Goal: Task Accomplishment & Management: Use online tool/utility

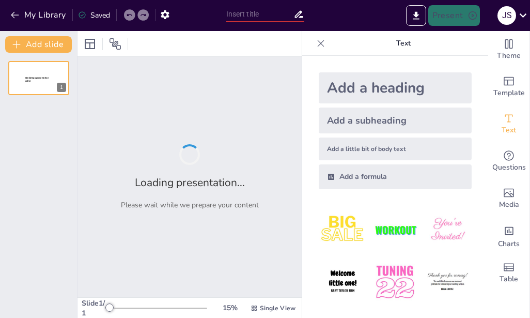
type input "Alcoholes (grupo hidroxilo)"
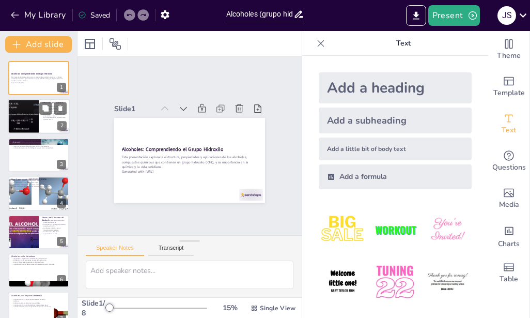
click at [42, 117] on p "Los alcoholes tienen una estructura química única." at bounding box center [54, 119] width 25 height 4
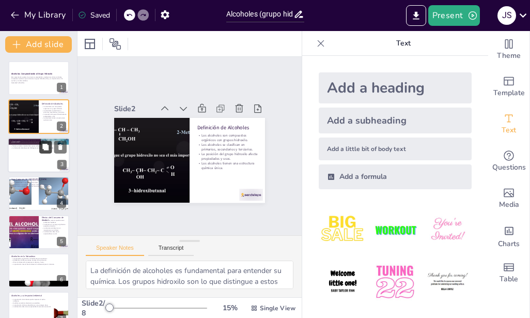
click at [44, 142] on button at bounding box center [45, 146] width 12 height 12
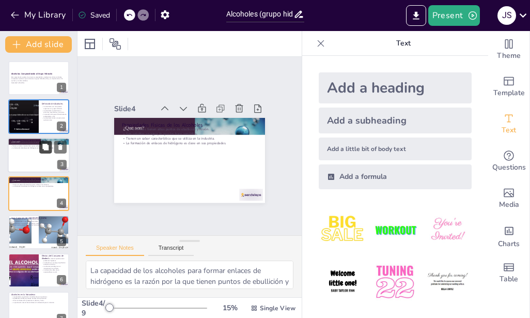
scroll to position [8, 0]
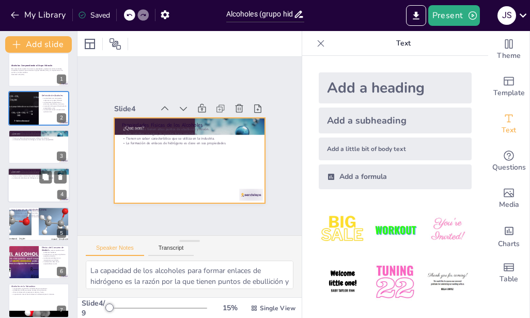
click at [29, 186] on div at bounding box center [39, 184] width 62 height 35
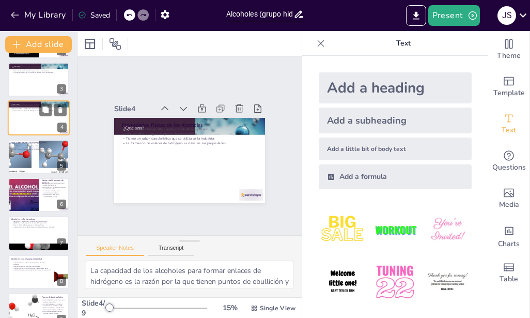
click at [29, 186] on div at bounding box center [23, 195] width 61 height 34
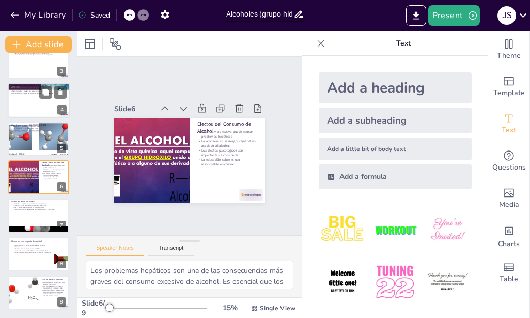
scroll to position [93, 0]
click at [28, 222] on div at bounding box center [39, 215] width 62 height 35
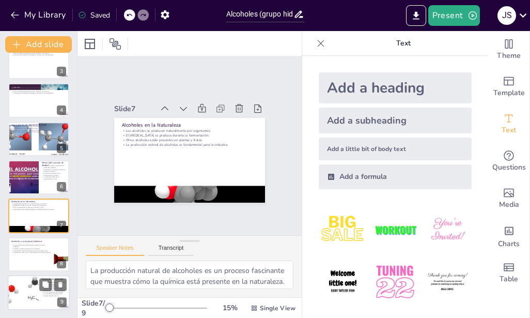
click at [26, 277] on div at bounding box center [23, 292] width 70 height 35
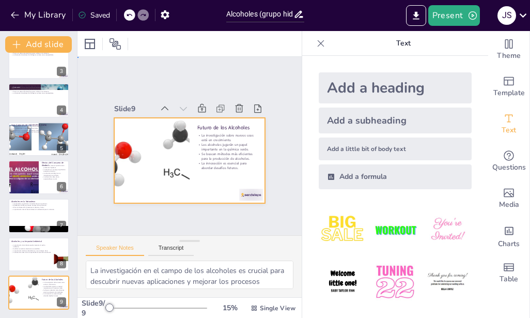
click at [197, 118] on div at bounding box center [180, 157] width 169 height 164
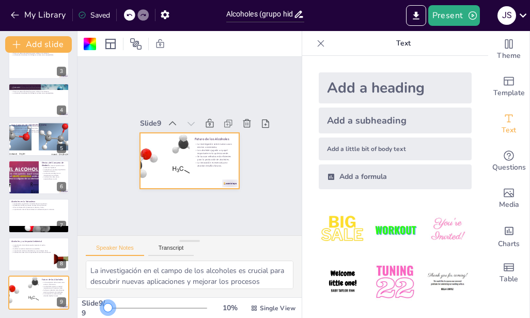
drag, startPoint x: 107, startPoint y: 308, endPoint x: 86, endPoint y: 312, distance: 21.7
click at [86, 312] on div "Slide 9 / 9 10 % Single View" at bounding box center [189, 308] width 224 height 20
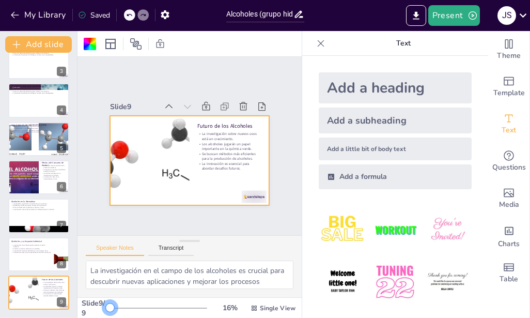
click at [106, 308] on div at bounding box center [110, 307] width 8 height 8
click at [164, 105] on icon at bounding box center [161, 111] width 12 height 12
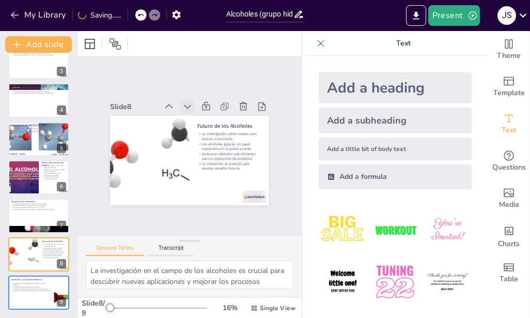
click at [197, 176] on icon at bounding box center [203, 182] width 13 height 13
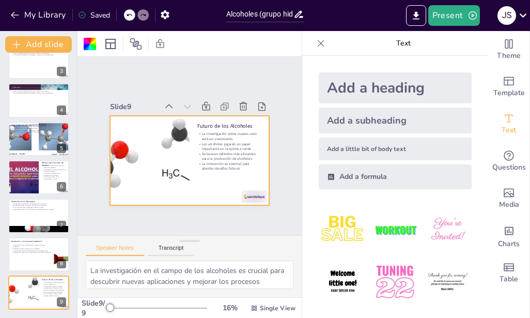
click at [130, 12] on icon at bounding box center [129, 15] width 6 height 6
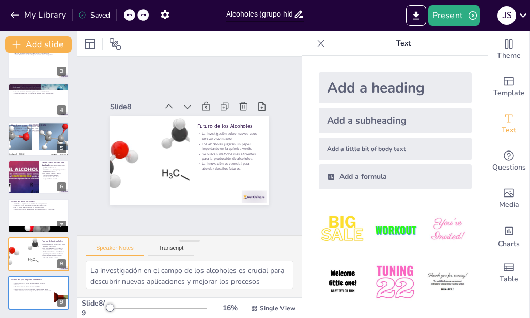
click at [130, 12] on icon at bounding box center [129, 15] width 6 height 6
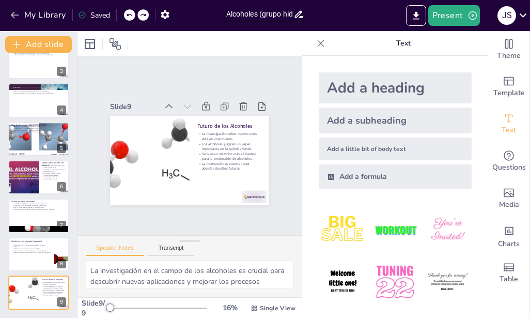
click at [130, 12] on icon at bounding box center [129, 15] width 6 height 6
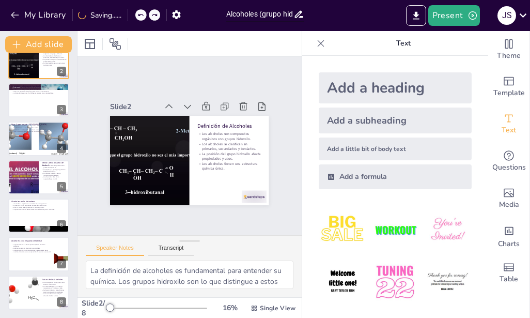
click at [130, 12] on div "My Library Saving......" at bounding box center [93, 14] width 186 height 19
click at [27, 297] on div at bounding box center [23, 292] width 70 height 35
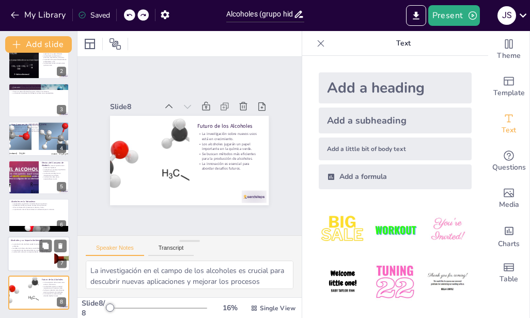
click at [30, 256] on div at bounding box center [39, 254] width 62 height 35
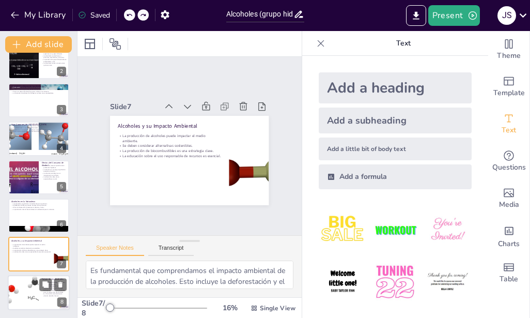
click at [30, 286] on div at bounding box center [23, 292] width 70 height 35
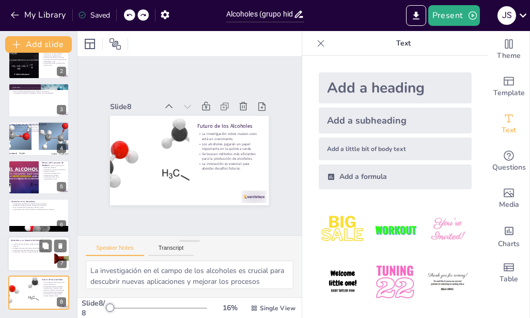
click at [31, 250] on p "La producción de biocombustibles es una estrategia clave." at bounding box center [31, 250] width 40 height 2
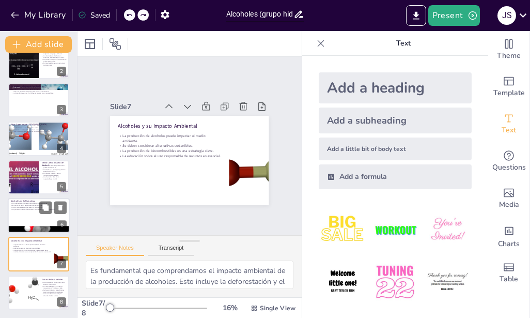
click at [32, 216] on div at bounding box center [39, 215] width 62 height 35
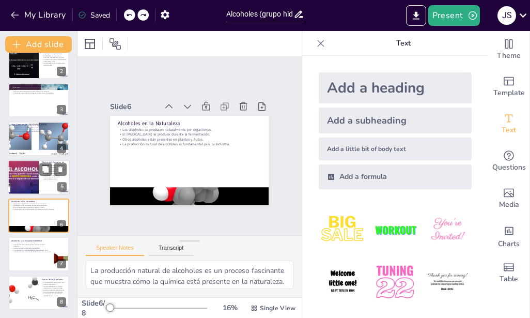
click at [29, 181] on div at bounding box center [23, 177] width 62 height 35
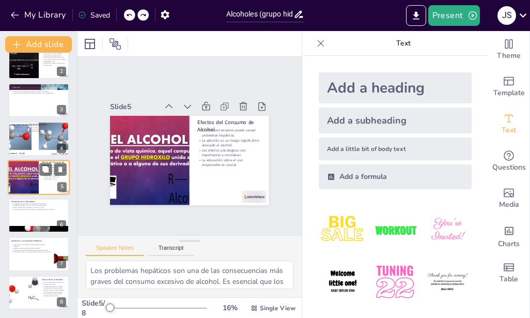
scroll to position [46, 0]
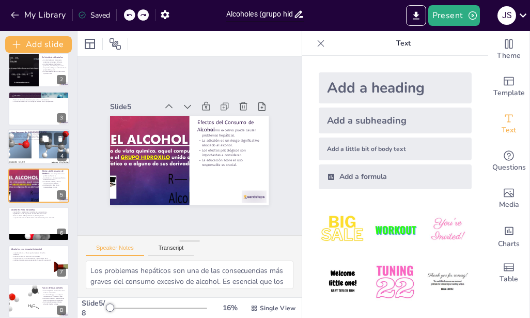
click at [30, 140] on p "Tienen aplicaciones en productos farmacéuticos y cosméticos." at bounding box center [39, 140] width 56 height 2
type textarea "El uso de alcoholes como combustibles es significativo en la búsqueda de altern…"
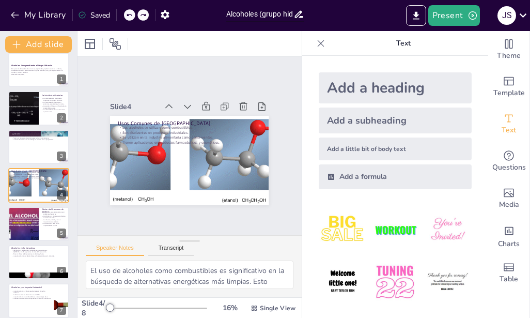
drag, startPoint x: 509, startPoint y: 1, endPoint x: 310, endPoint y: 116, distance: 229.8
click at [310, 116] on div "Add a heading Add a subheading Add a little bit of body text Add a formula" at bounding box center [394, 130] width 169 height 133
click at [413, 15] on icon "Export to PowerPoint" at bounding box center [416, 15] width 11 height 11
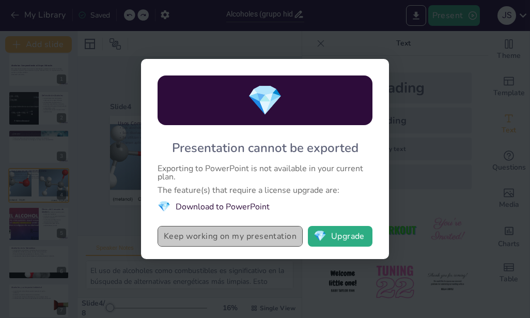
click at [271, 238] on button "Keep working on my presentation" at bounding box center [230, 236] width 145 height 21
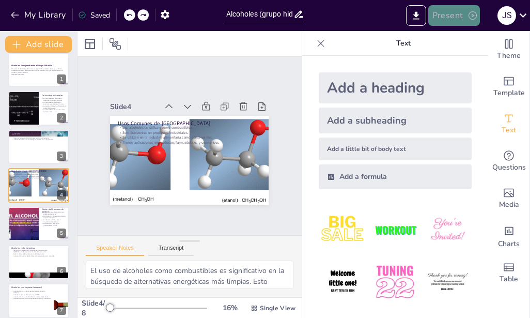
click at [465, 11] on button "Present" at bounding box center [454, 15] width 52 height 21
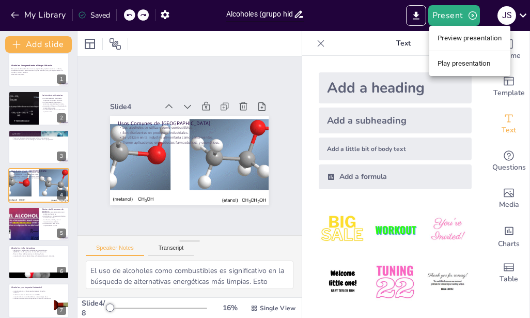
click at [479, 53] on ul "Preview presentation Play presentation" at bounding box center [469, 51] width 81 height 50
click at [477, 59] on li "Play presentation" at bounding box center [469, 63] width 81 height 17
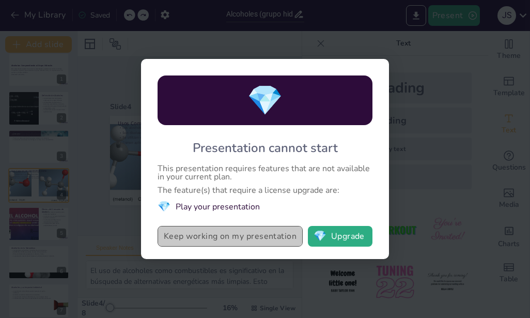
click at [278, 237] on button "Keep working on my presentation" at bounding box center [230, 236] width 145 height 21
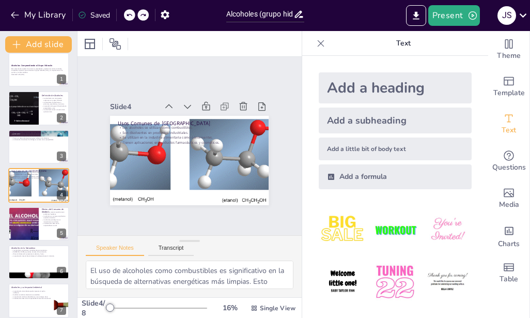
scroll to position [0, 0]
click at [226, 130] on icon at bounding box center [231, 135] width 11 height 11
click at [174, 179] on icon at bounding box center [169, 183] width 9 height 9
click at [185, 100] on icon at bounding box center [178, 94] width 14 height 14
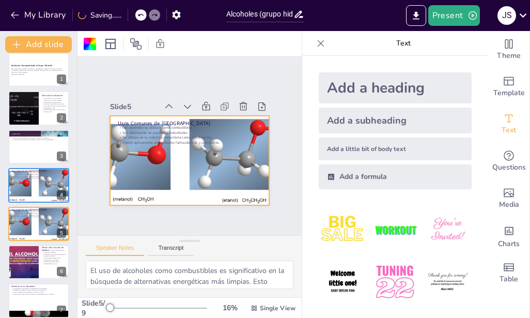
click at [143, 13] on icon at bounding box center [140, 15] width 6 height 6
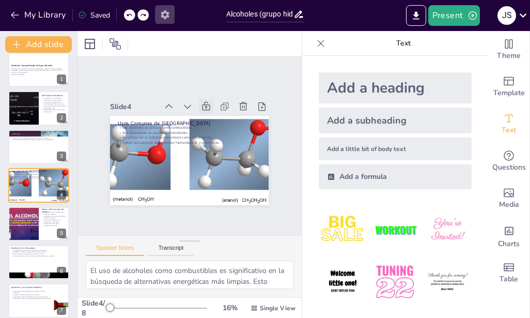
click at [163, 12] on icon "button" at bounding box center [165, 14] width 8 height 9
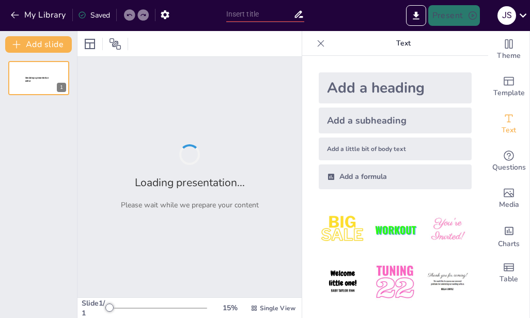
type input "Alcoholes (grupo hidroxilo)"
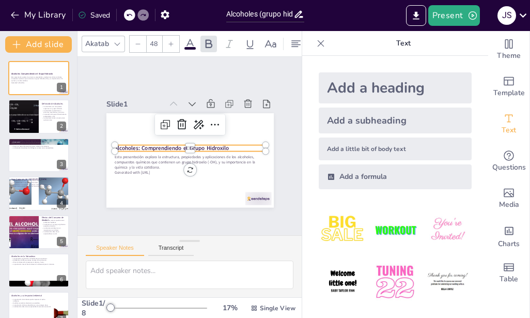
click at [208, 145] on strong "Alcoholes: Comprendiendo el Grupo Hidroxilo" at bounding box center [172, 149] width 114 height 8
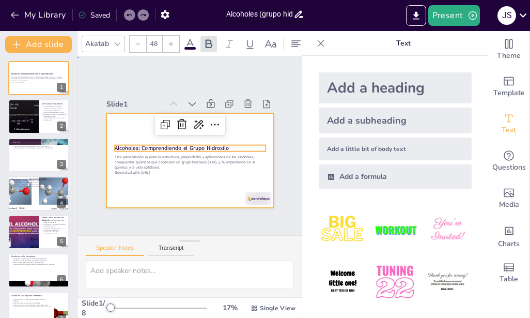
click at [234, 117] on div at bounding box center [189, 160] width 167 height 94
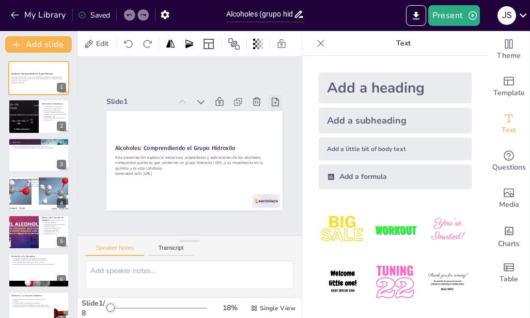
click at [276, 98] on icon at bounding box center [275, 102] width 7 height 8
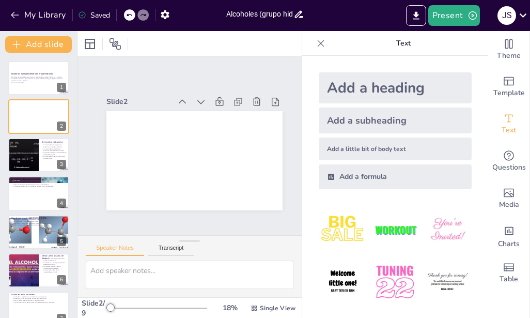
click at [140, 14] on div at bounding box center [142, 14] width 11 height 11
click at [131, 14] on icon at bounding box center [129, 15] width 6 height 6
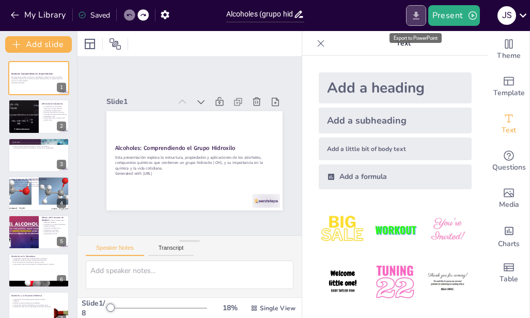
click at [421, 11] on icon "Export to PowerPoint" at bounding box center [416, 15] width 11 height 11
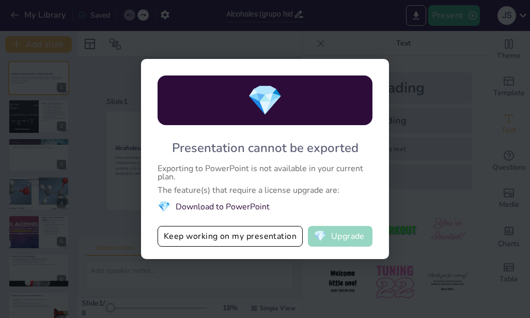
click at [354, 230] on button "💎 Upgrade" at bounding box center [340, 236] width 65 height 21
